Goal: Transaction & Acquisition: Purchase product/service

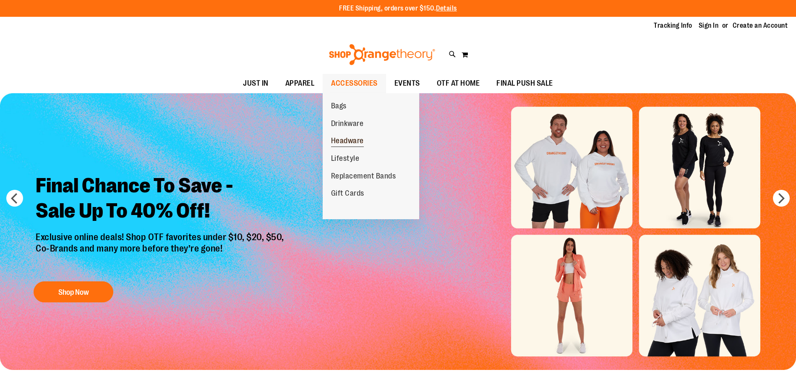
click at [346, 137] on span "Headware" at bounding box center [347, 141] width 33 height 10
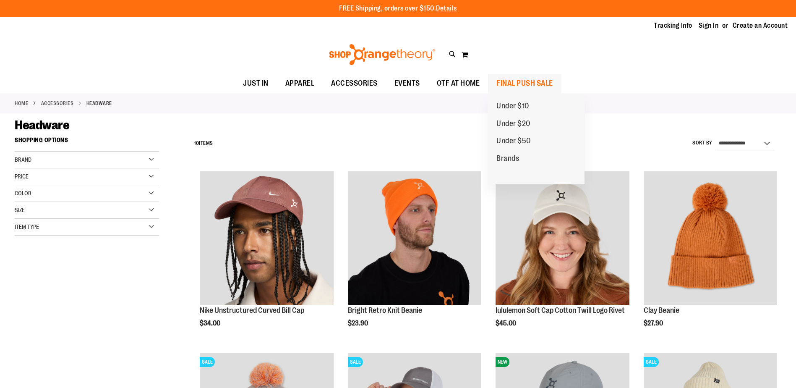
click at [508, 80] on span "FINAL PUSH SALE" at bounding box center [524, 83] width 57 height 19
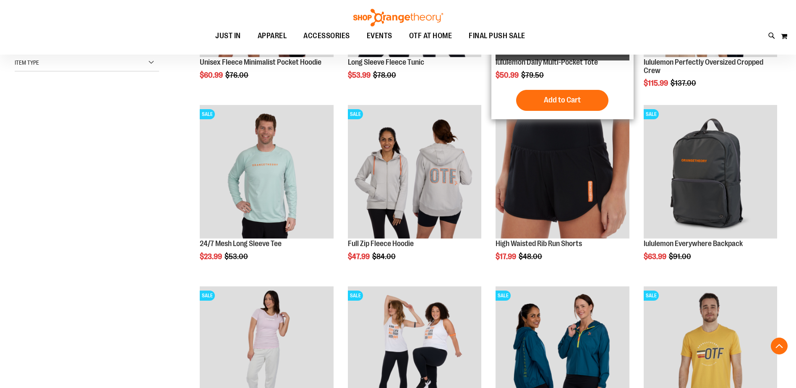
scroll to position [251, 0]
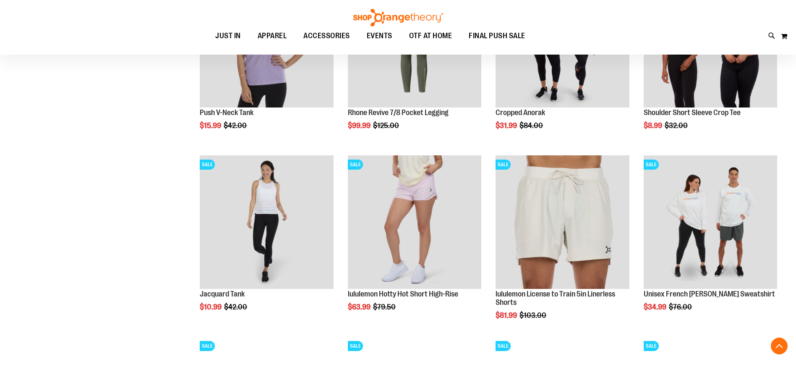
scroll to position [754, 0]
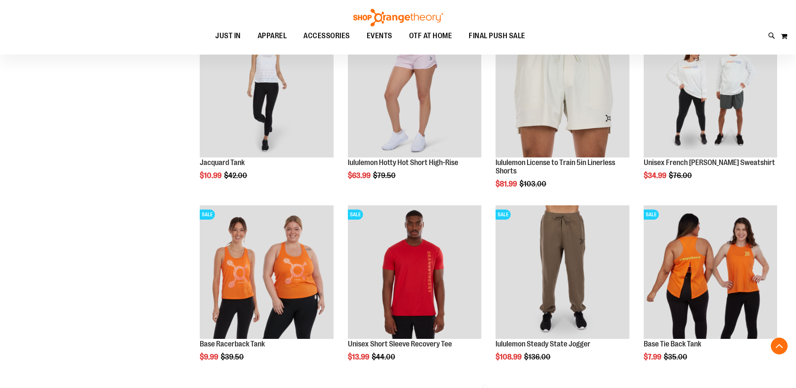
scroll to position [880, 0]
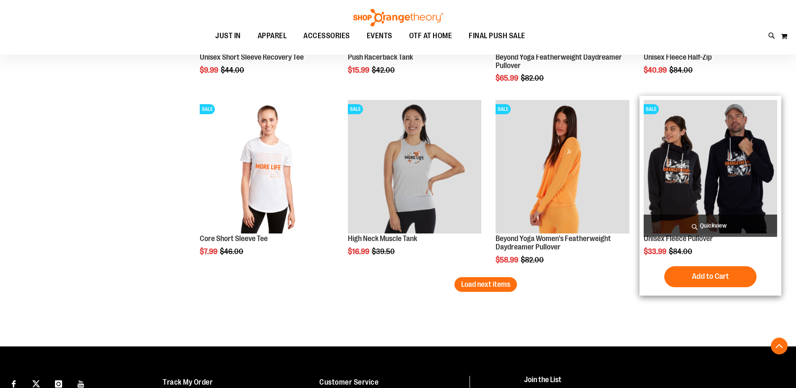
scroll to position [1593, 0]
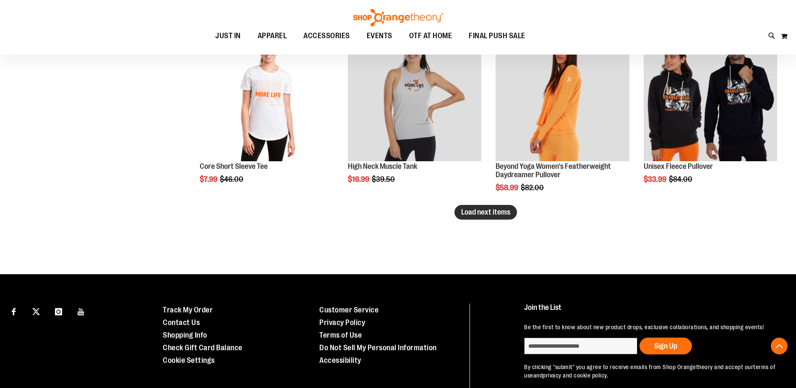
click at [460, 212] on button "Load next items" at bounding box center [485, 212] width 62 height 15
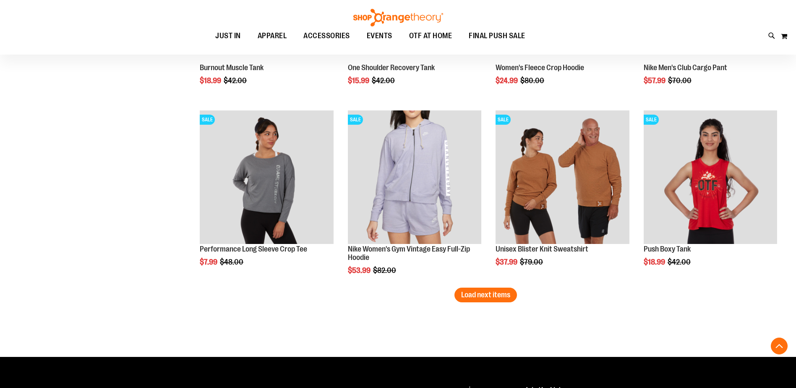
scroll to position [2055, 0]
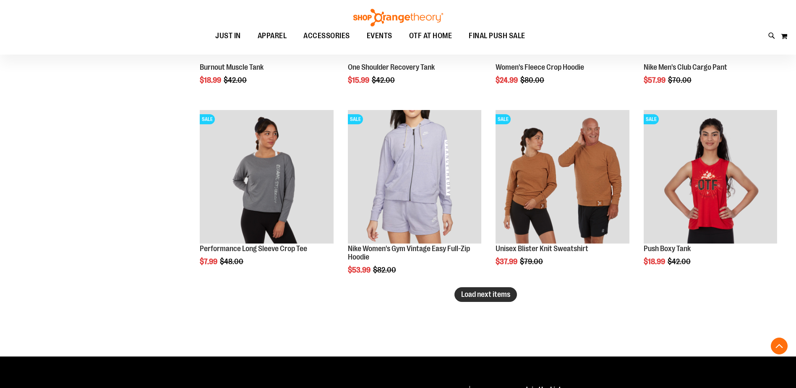
click at [458, 295] on button "Load next items" at bounding box center [485, 294] width 62 height 15
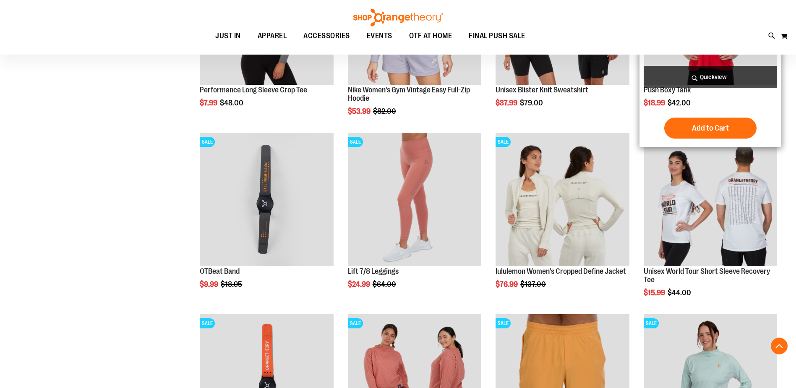
scroll to position [2222, 0]
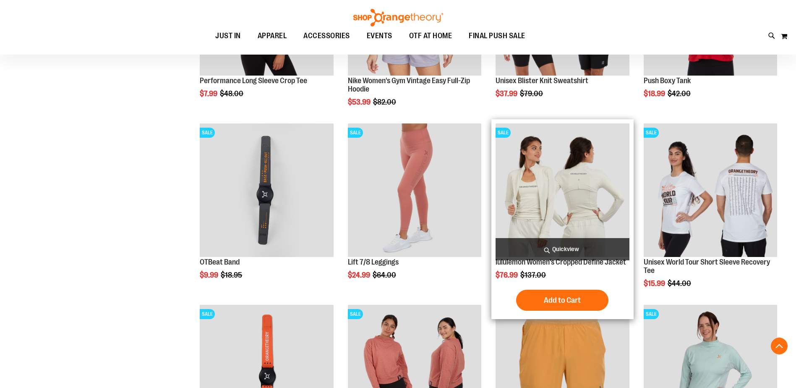
click at [534, 200] on img "product" at bounding box center [561, 189] width 133 height 133
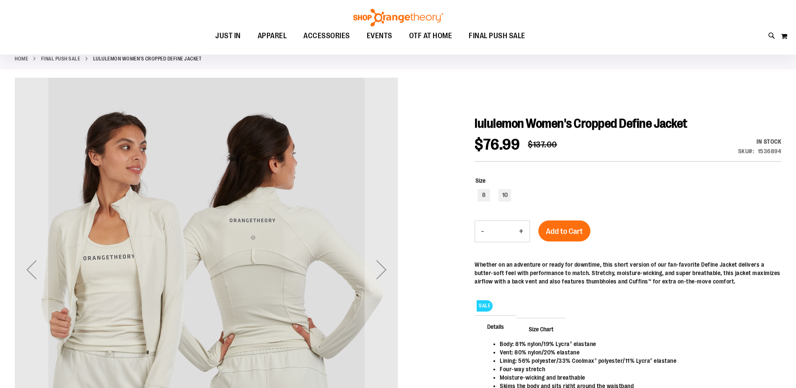
scroll to position [125, 0]
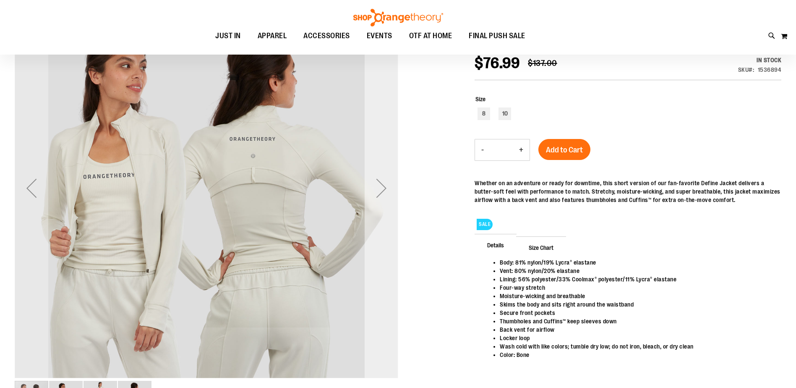
click at [382, 190] on div "Next" at bounding box center [381, 188] width 34 height 34
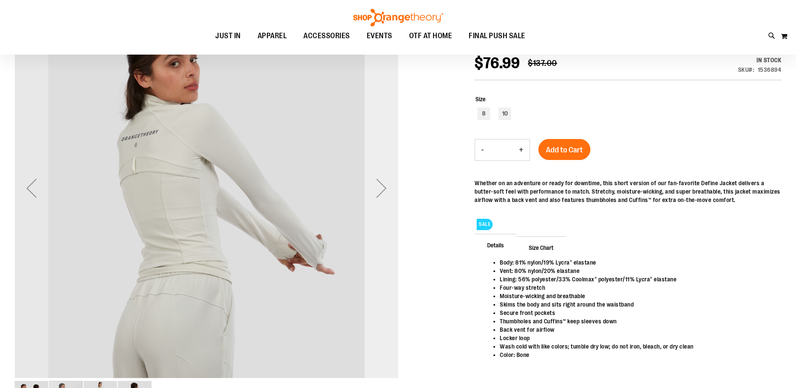
click at [382, 190] on div "Next" at bounding box center [381, 188] width 34 height 34
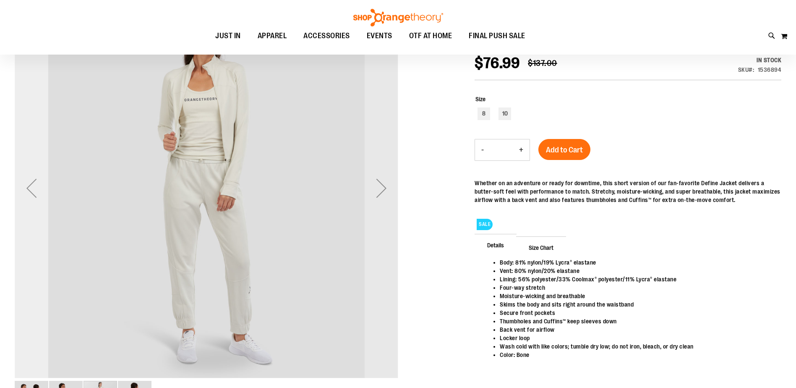
click at [31, 190] on div "Previous" at bounding box center [32, 188] width 34 height 34
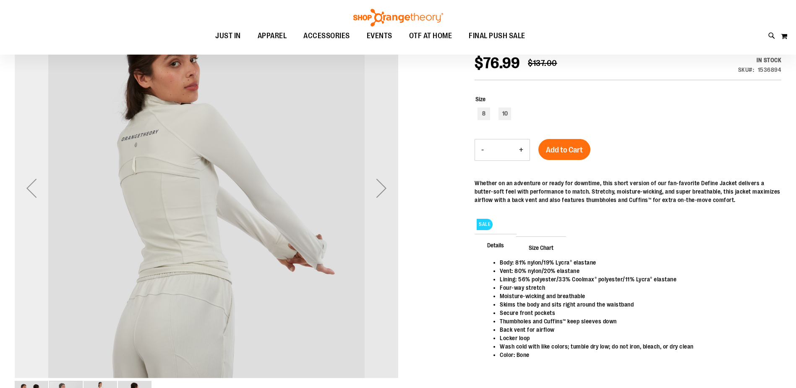
click at [31, 190] on div "Previous" at bounding box center [32, 188] width 34 height 34
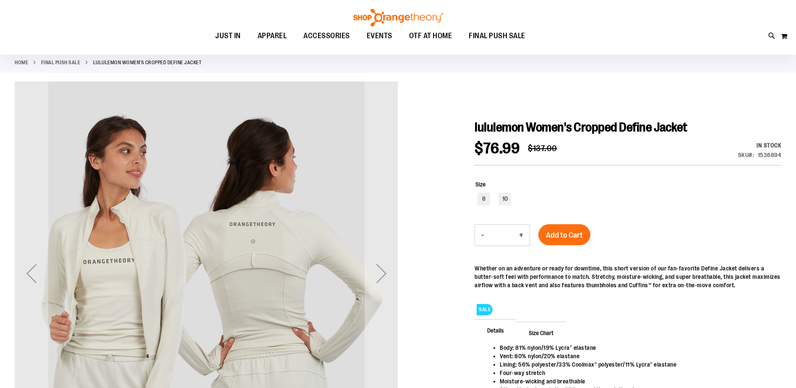
scroll to position [0, 0]
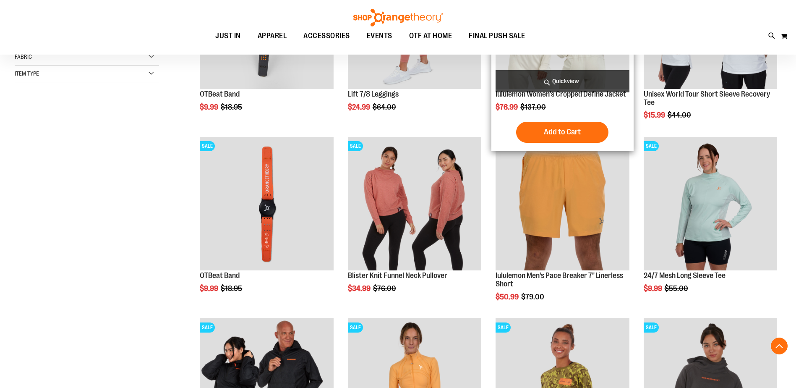
scroll to position [167, 0]
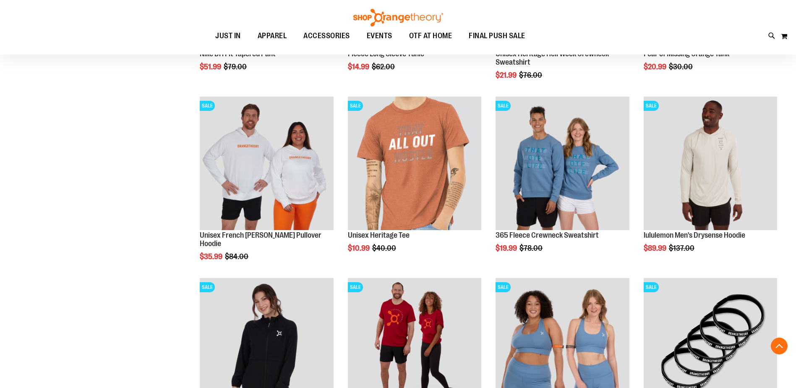
scroll to position [754, 0]
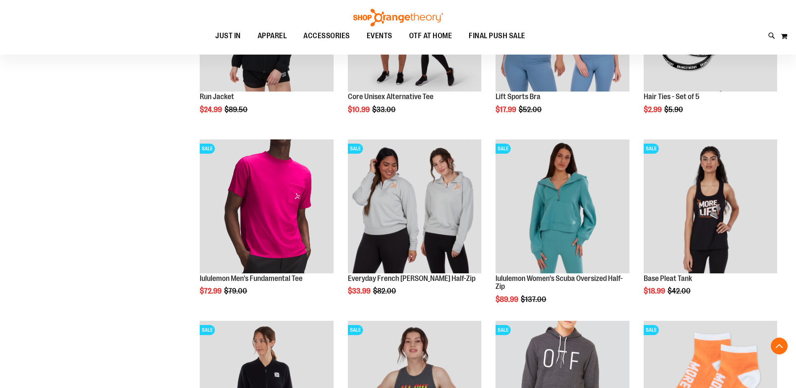
scroll to position [1048, 0]
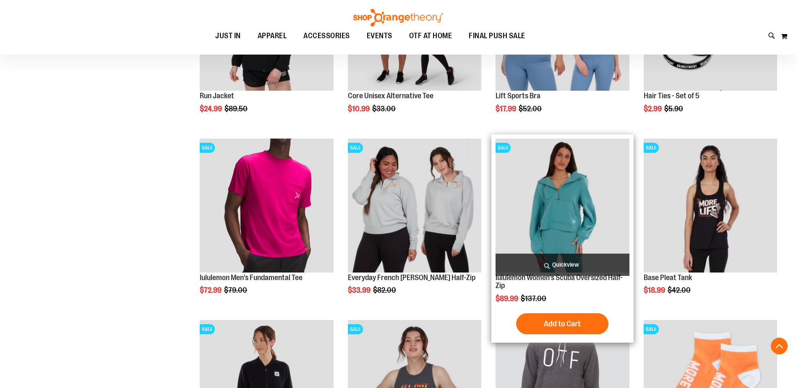
click at [599, 208] on img "product" at bounding box center [561, 204] width 133 height 133
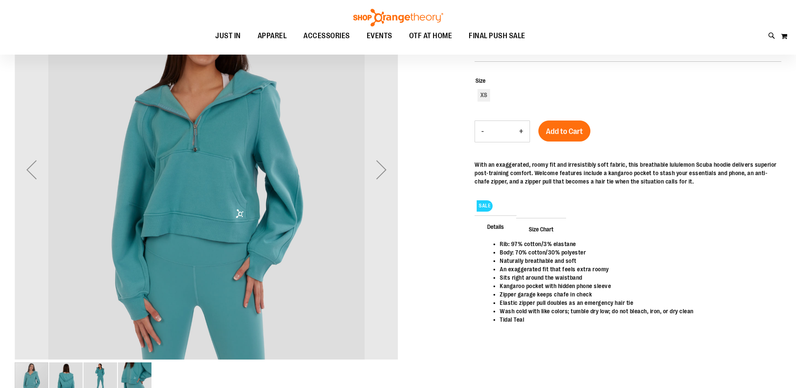
scroll to position [83, 0]
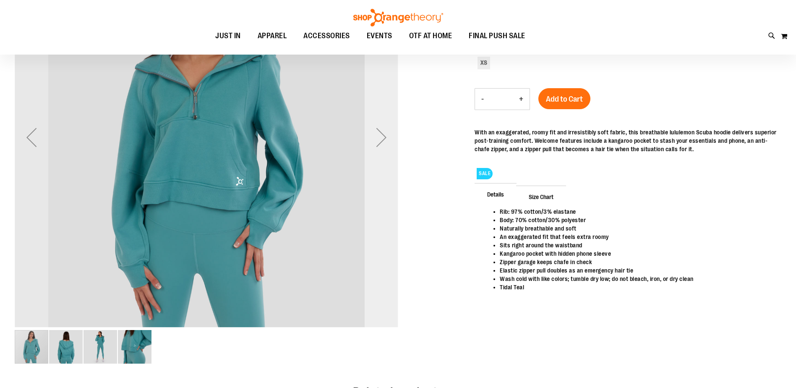
click at [385, 140] on div "Next" at bounding box center [381, 137] width 34 height 34
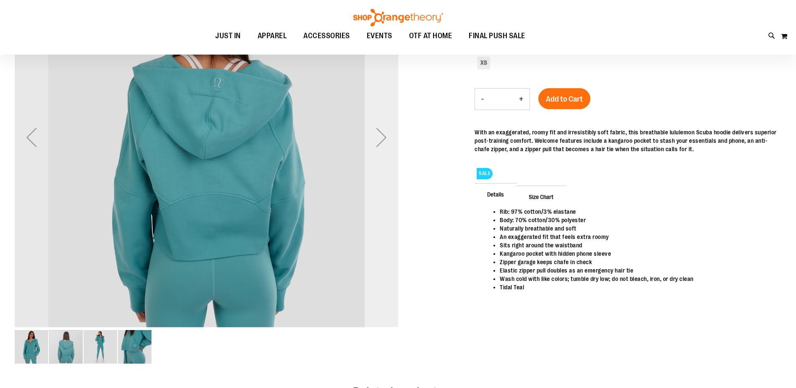
click at [385, 140] on div "Next" at bounding box center [381, 137] width 34 height 34
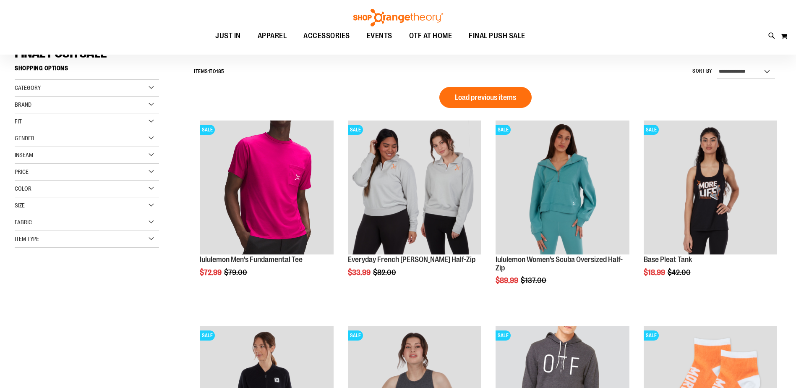
scroll to position [83, 0]
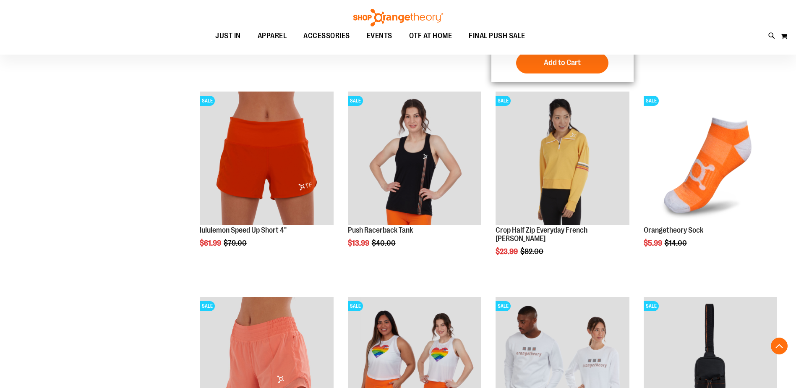
scroll to position [922, 0]
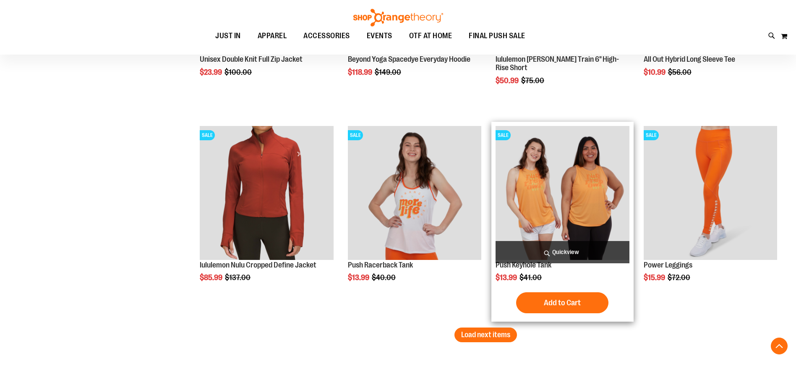
scroll to position [1719, 0]
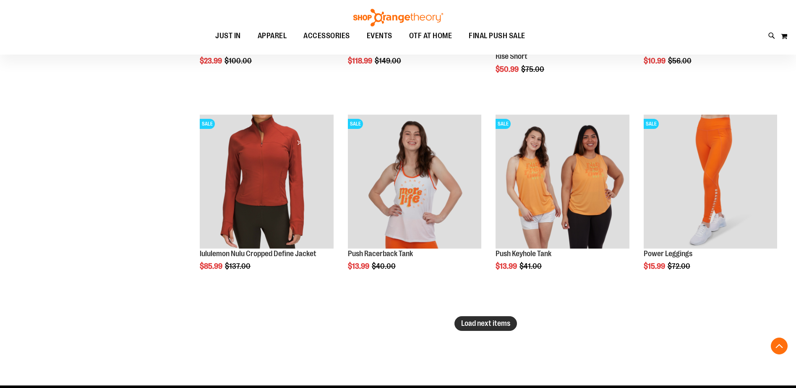
click at [484, 319] on span "Load next items" at bounding box center [485, 323] width 49 height 8
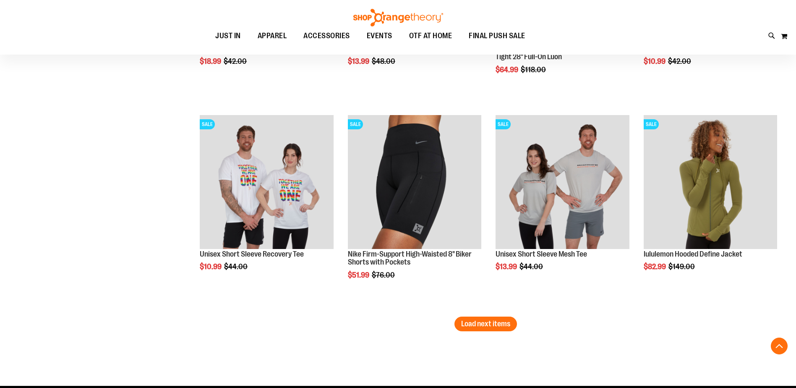
scroll to position [2348, 0]
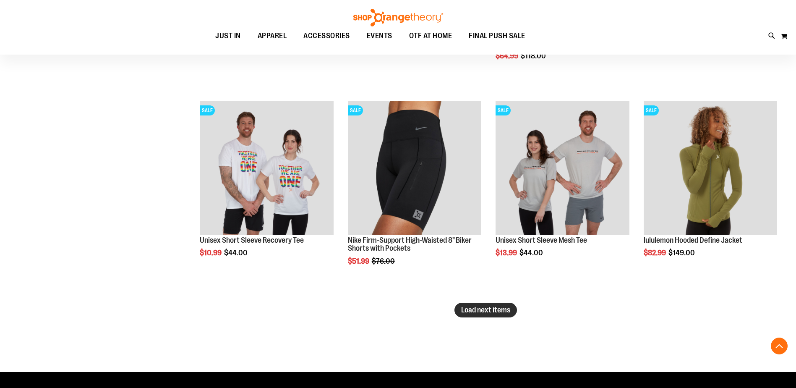
click at [491, 306] on span "Load next items" at bounding box center [485, 309] width 49 height 8
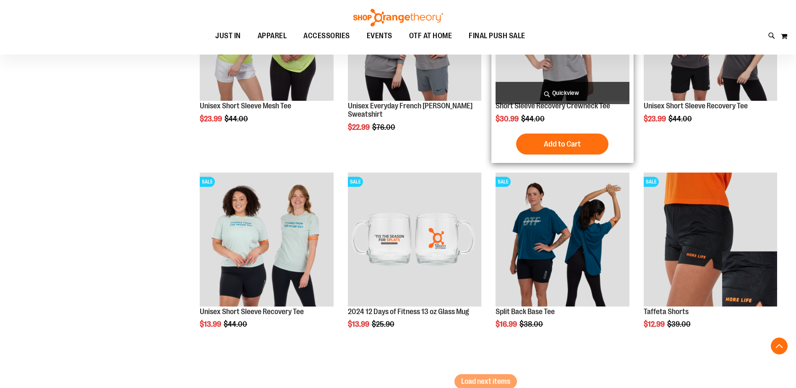
scroll to position [2893, 0]
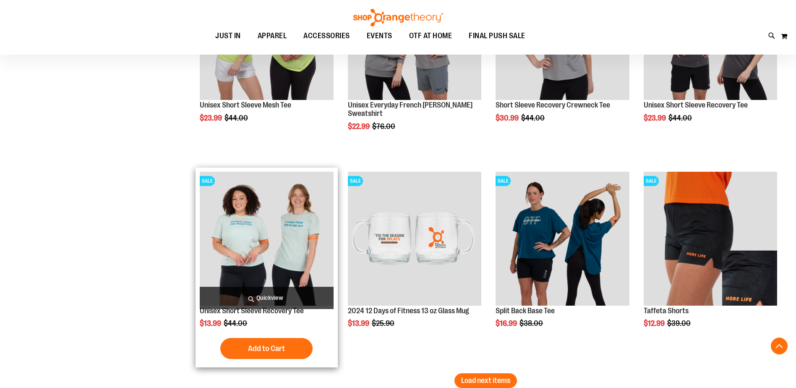
click at [269, 237] on img "product" at bounding box center [266, 238] width 133 height 133
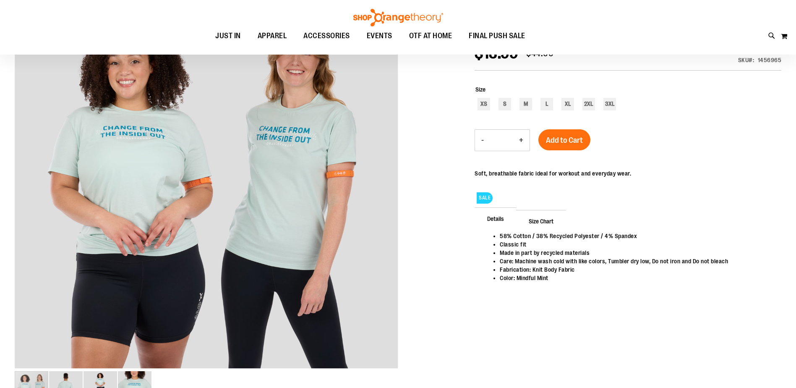
scroll to position [42, 0]
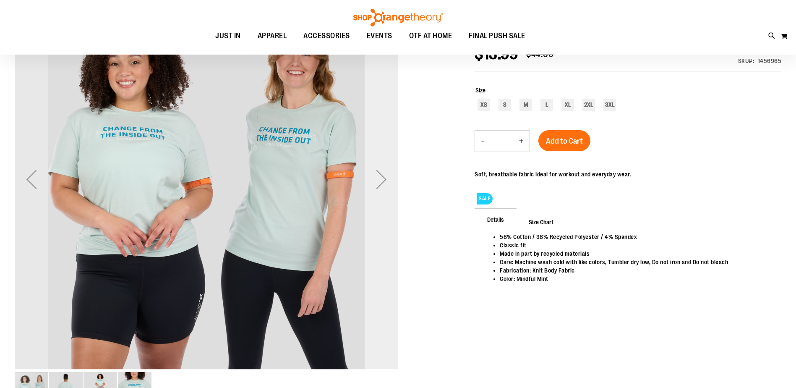
click at [385, 177] on div "Next" at bounding box center [381, 179] width 34 height 34
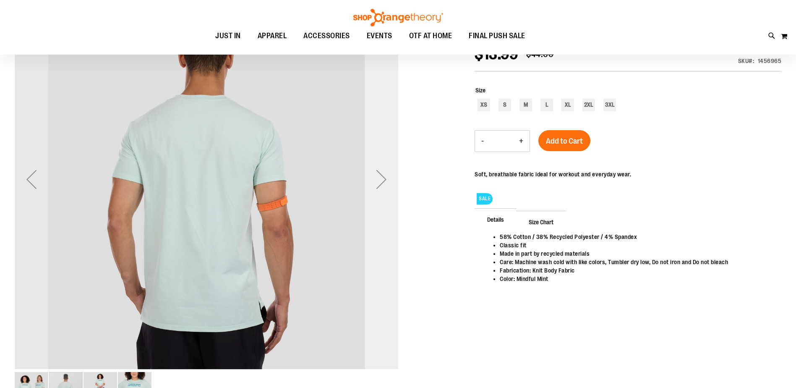
click at [385, 177] on div "Next" at bounding box center [381, 179] width 34 height 34
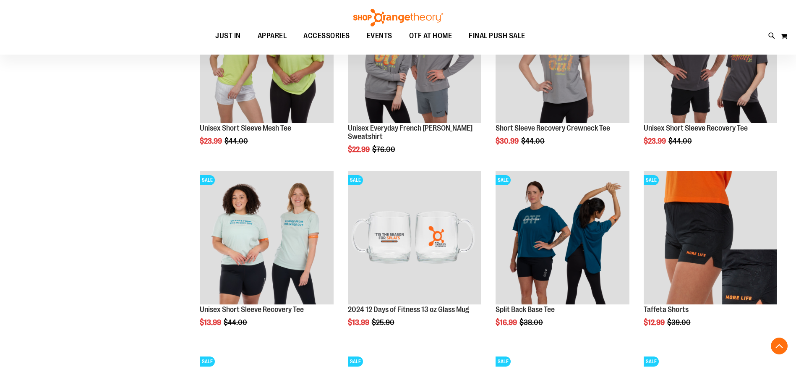
scroll to position [293, 0]
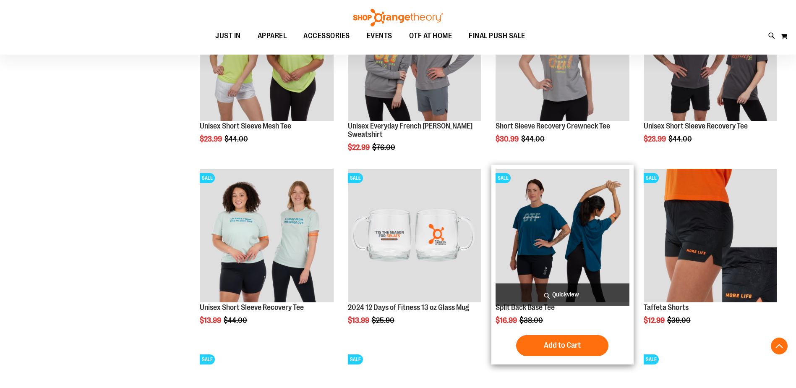
click at [558, 216] on img "product" at bounding box center [561, 235] width 133 height 133
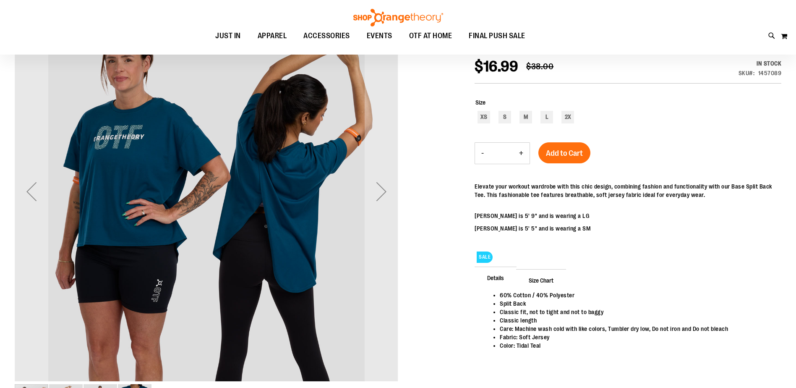
scroll to position [125, 0]
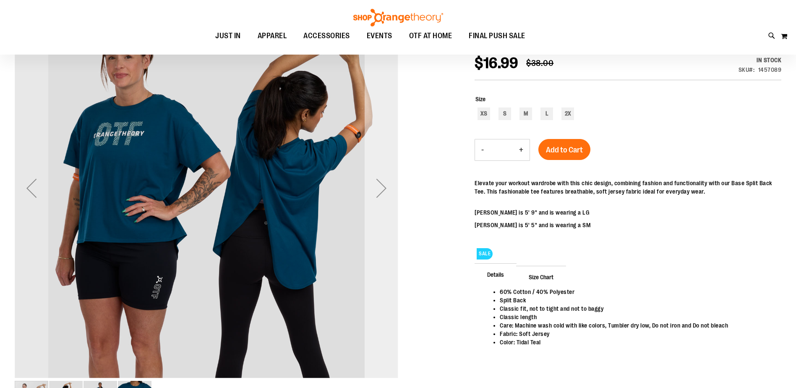
click at [383, 182] on div "Next" at bounding box center [381, 188] width 34 height 34
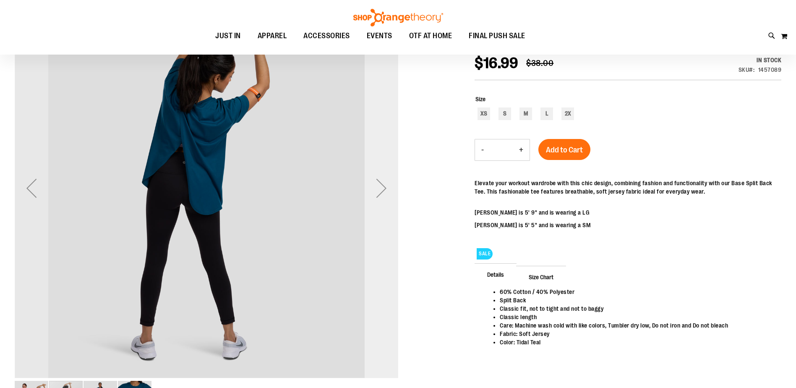
click at [383, 182] on div "Next" at bounding box center [381, 188] width 34 height 34
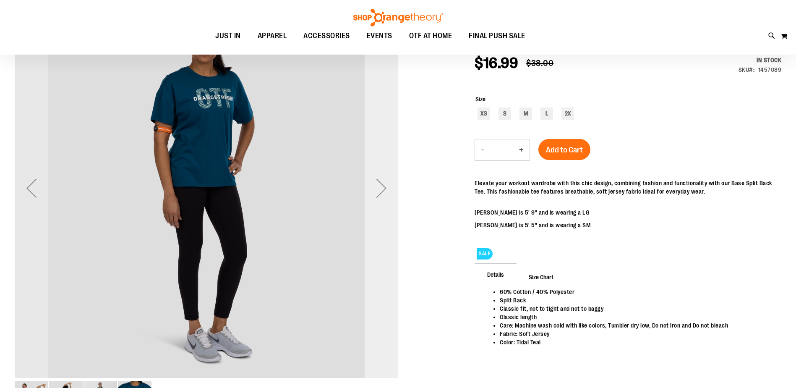
click at [383, 182] on div "Next" at bounding box center [381, 188] width 34 height 34
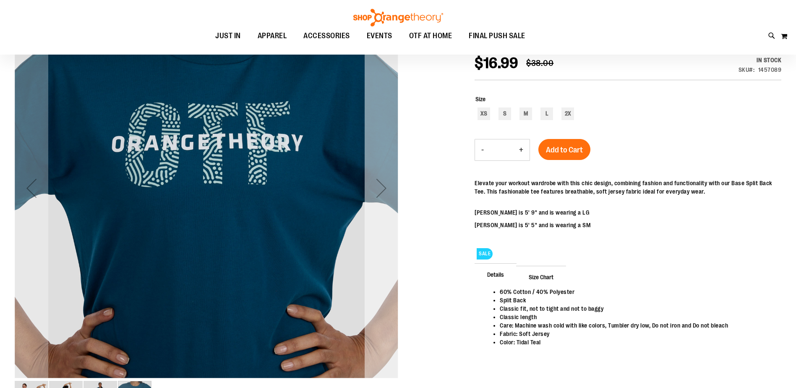
click at [383, 182] on div "Next" at bounding box center [381, 188] width 34 height 34
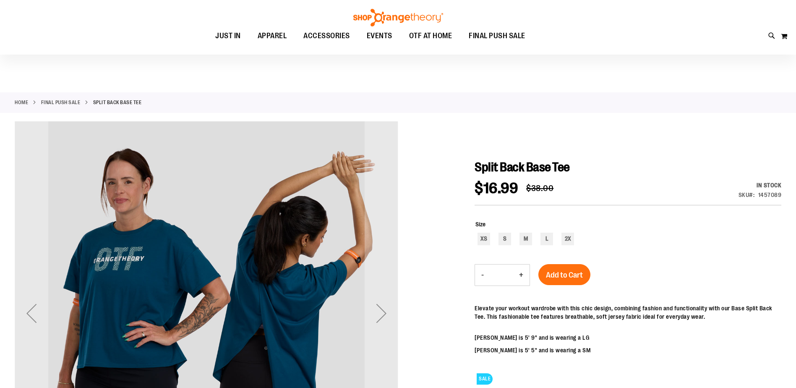
scroll to position [0, 0]
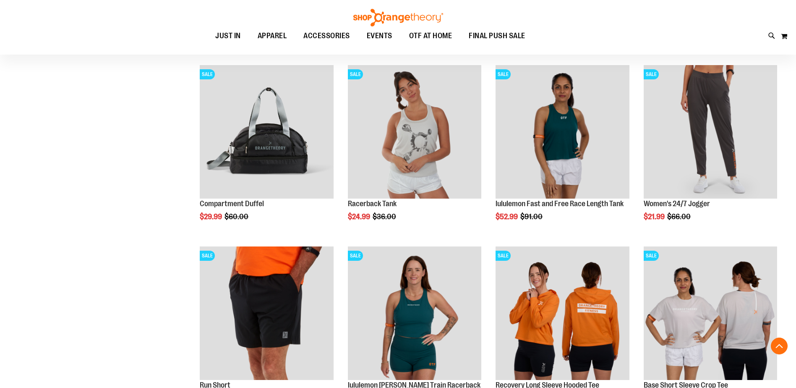
scroll to position [851, 0]
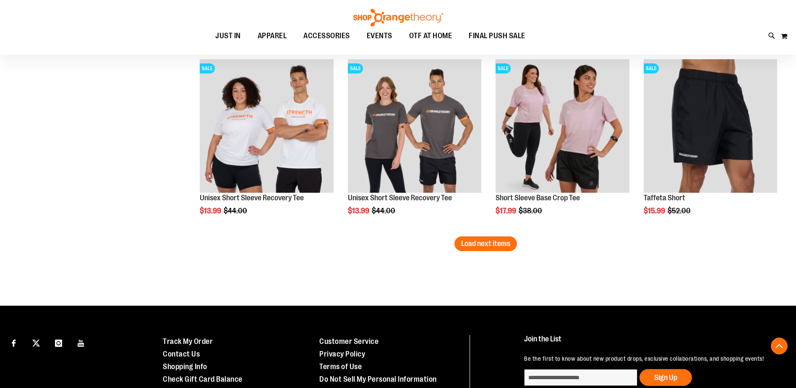
scroll to position [1564, 0]
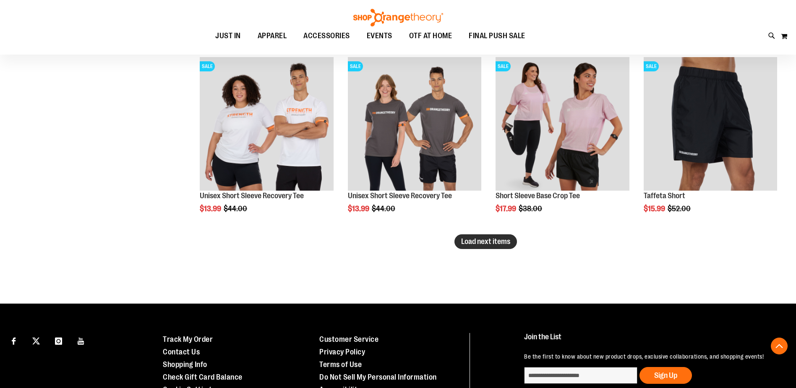
click at [477, 242] on span "Load next items" at bounding box center [485, 241] width 49 height 8
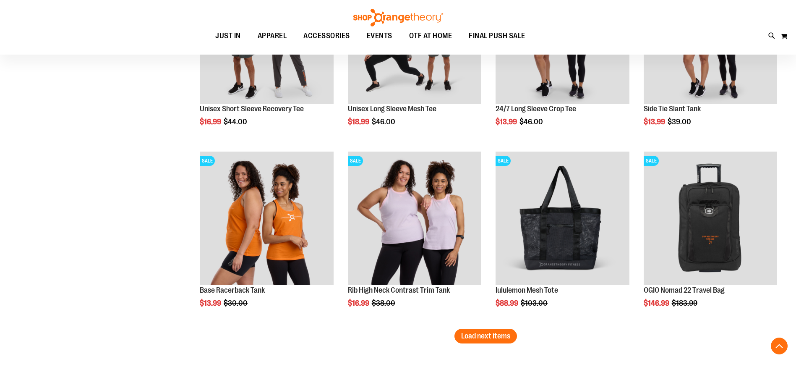
scroll to position [2025, 0]
